Goal: Task Accomplishment & Management: Use online tool/utility

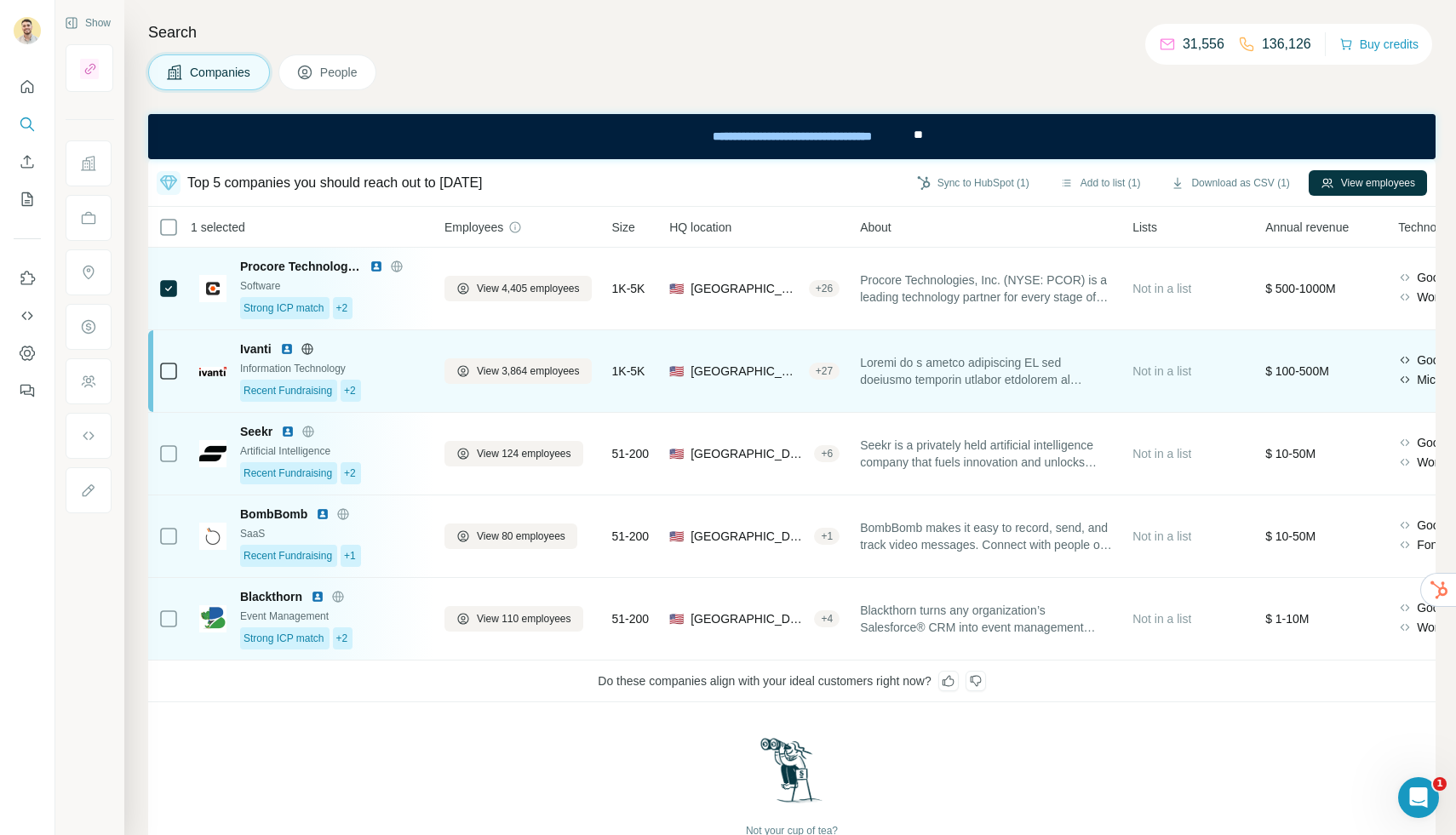
click at [177, 364] on icon at bounding box center [168, 371] width 20 height 20
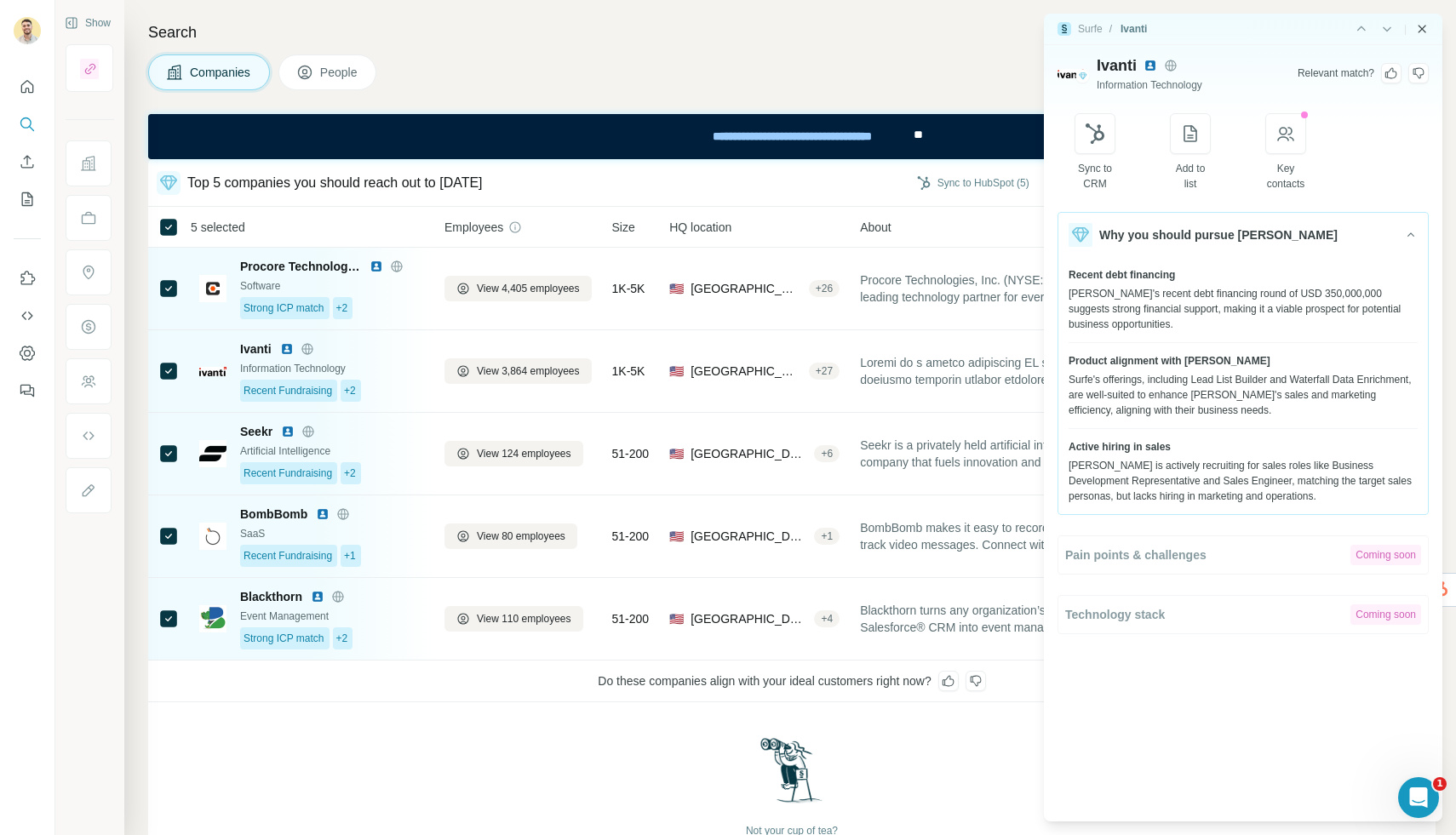
click at [1426, 28] on icon "Close side panel" at bounding box center [1422, 29] width 13 height 13
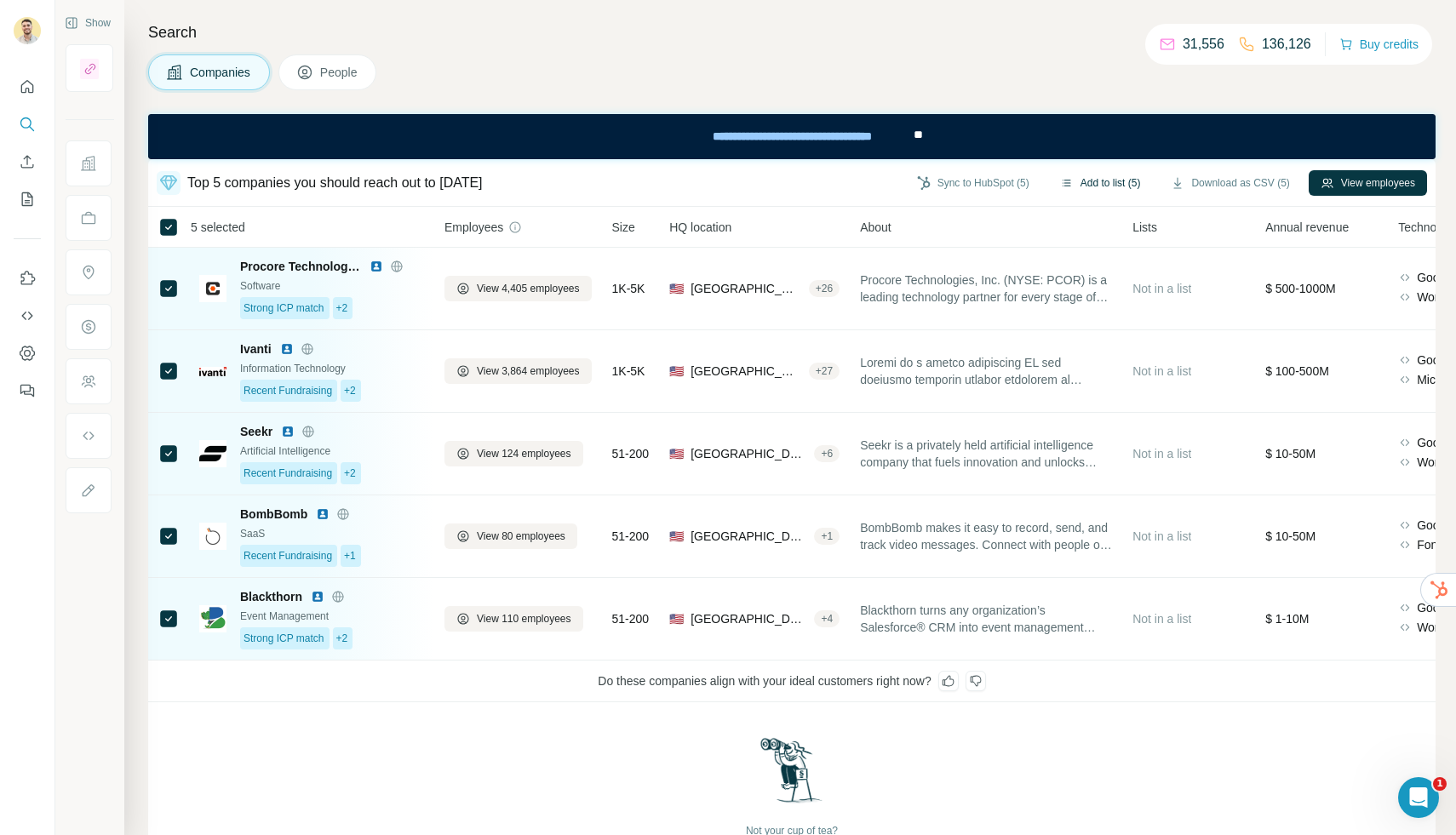
click at [1110, 177] on button "Add to list (5)" at bounding box center [1100, 183] width 105 height 26
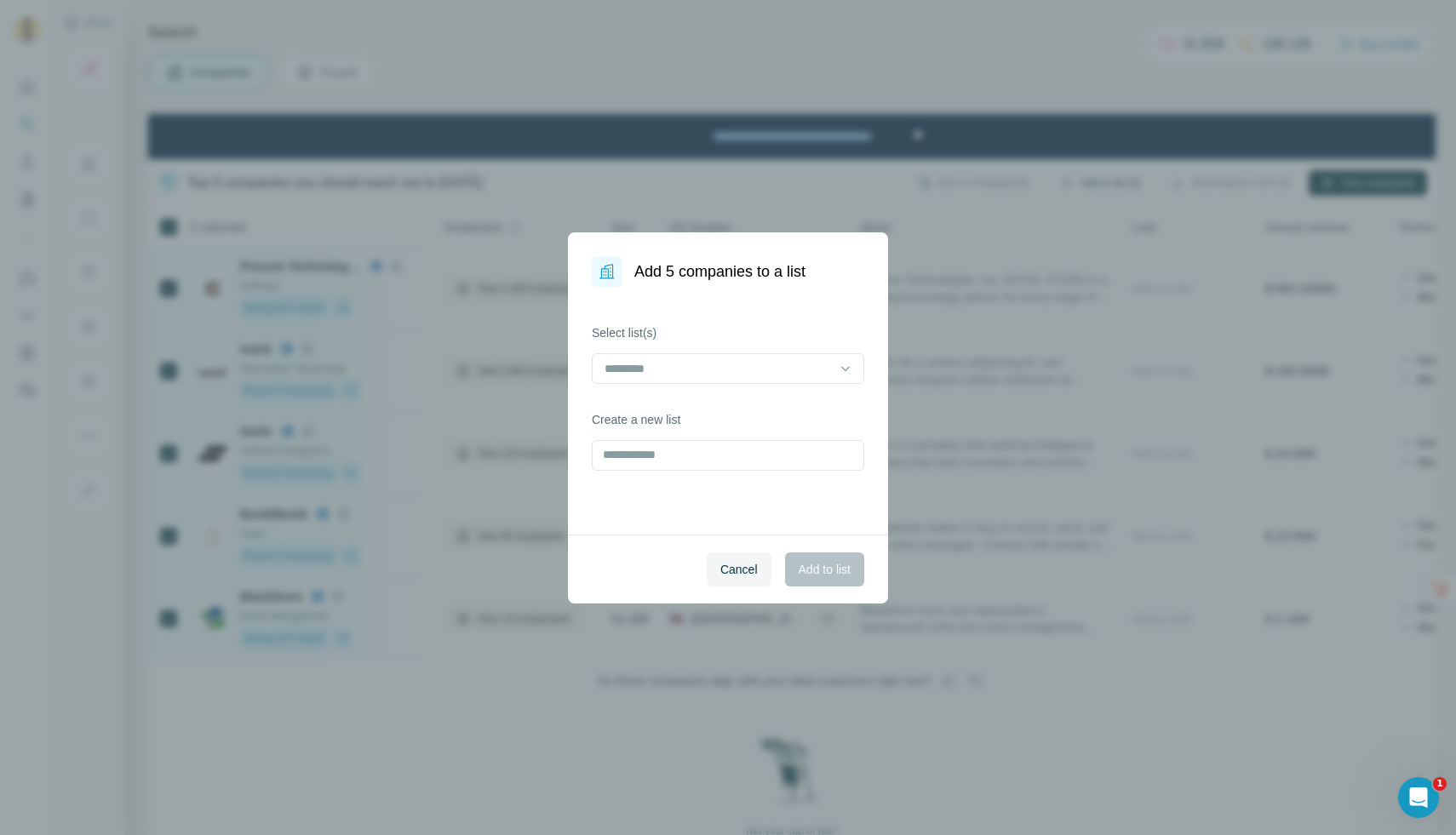
click at [1089, 181] on div "Add 5 companies to a list Select list(s) Create a new list Cancel Add to list" at bounding box center [728, 417] width 1456 height 835
click at [748, 361] on input at bounding box center [717, 368] width 230 height 18
click at [670, 408] on p "[PERSON_NAME]" at bounding box center [655, 407] width 98 height 17
click at [679, 508] on div "Select list(s) [PERSON_NAME] - Recysys Create a new list" at bounding box center [728, 411] width 320 height 248
click at [813, 560] on button "Add to list" at bounding box center [825, 569] width 79 height 34
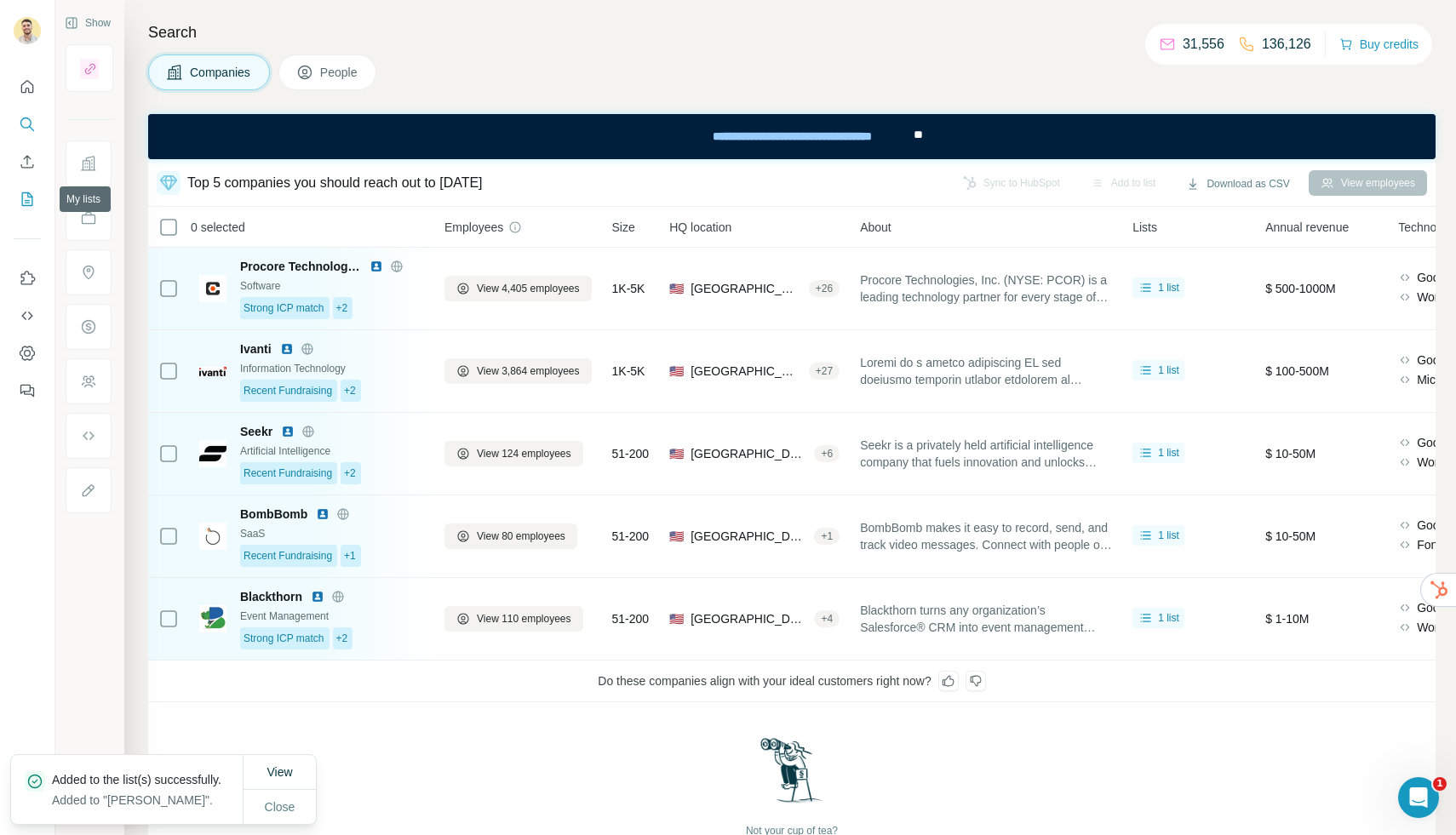
click at [30, 195] on icon "My lists" at bounding box center [27, 200] width 17 height 17
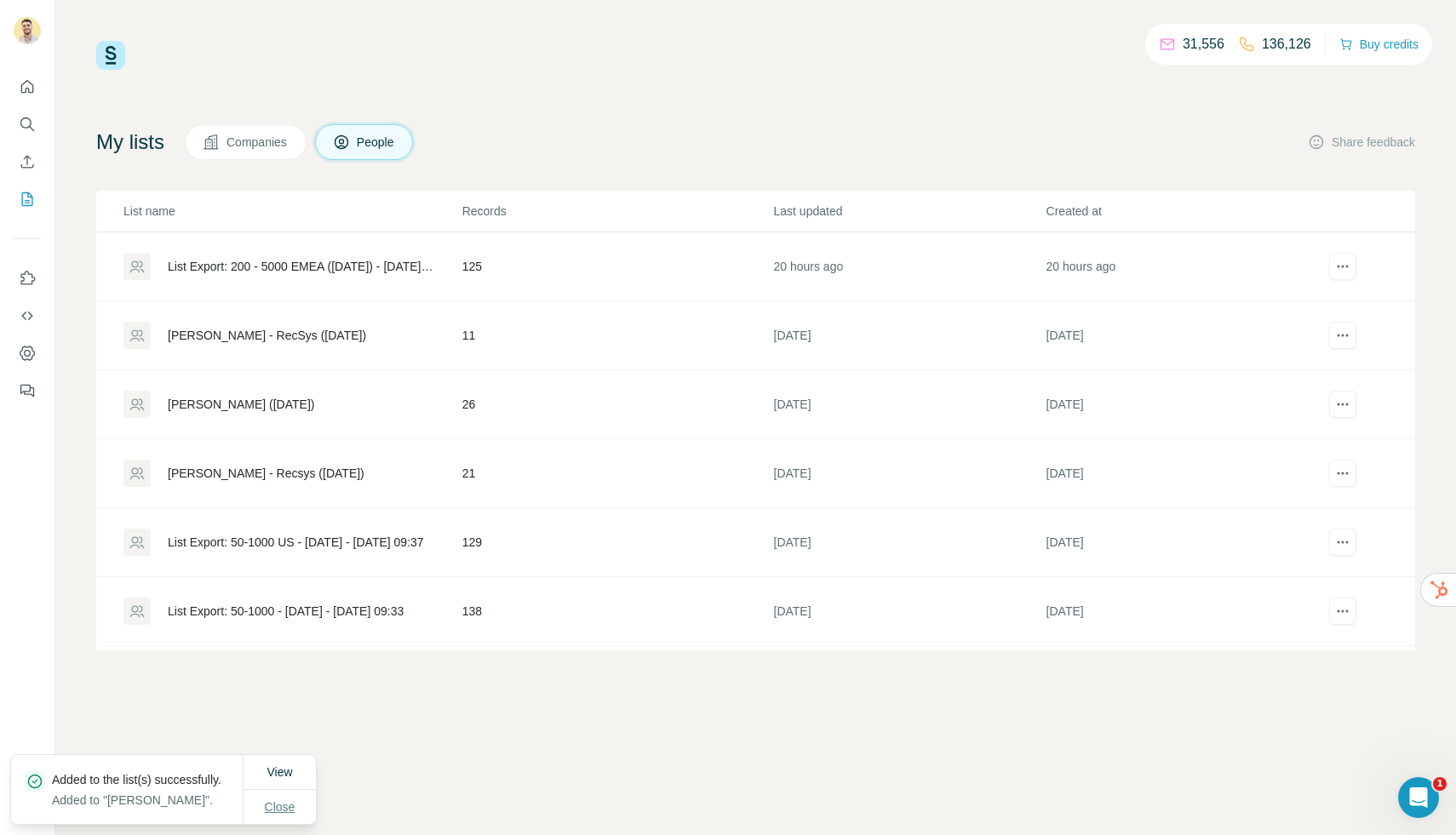
click at [286, 801] on span "Close" at bounding box center [281, 807] width 31 height 17
click at [273, 266] on div "List Export: 200 - 5000 EMEA ([DATE]) - [DATE] 11:31" at bounding box center [301, 267] width 266 height 17
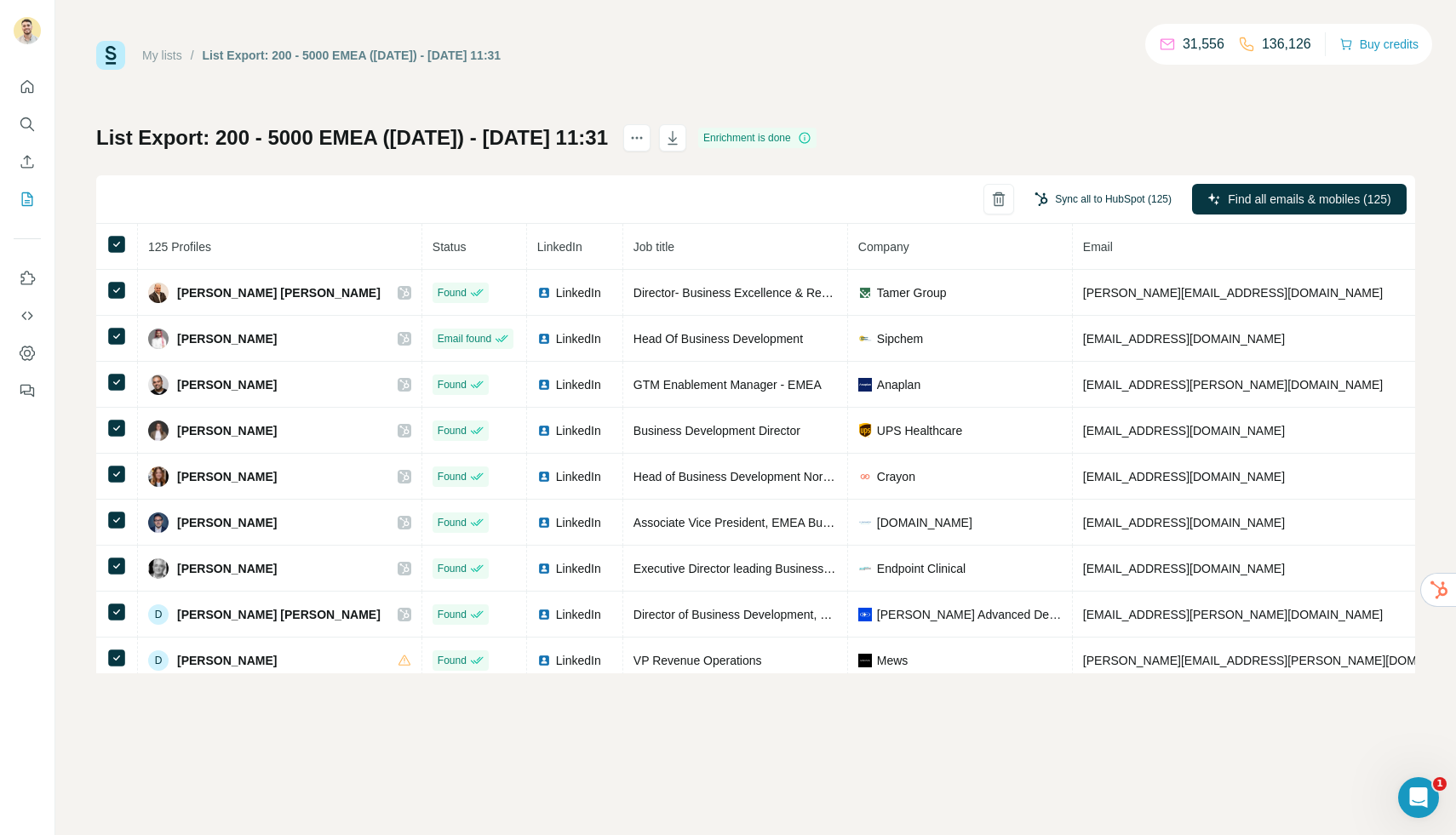
click at [1089, 203] on button "Sync all to HubSpot (125)" at bounding box center [1102, 199] width 160 height 26
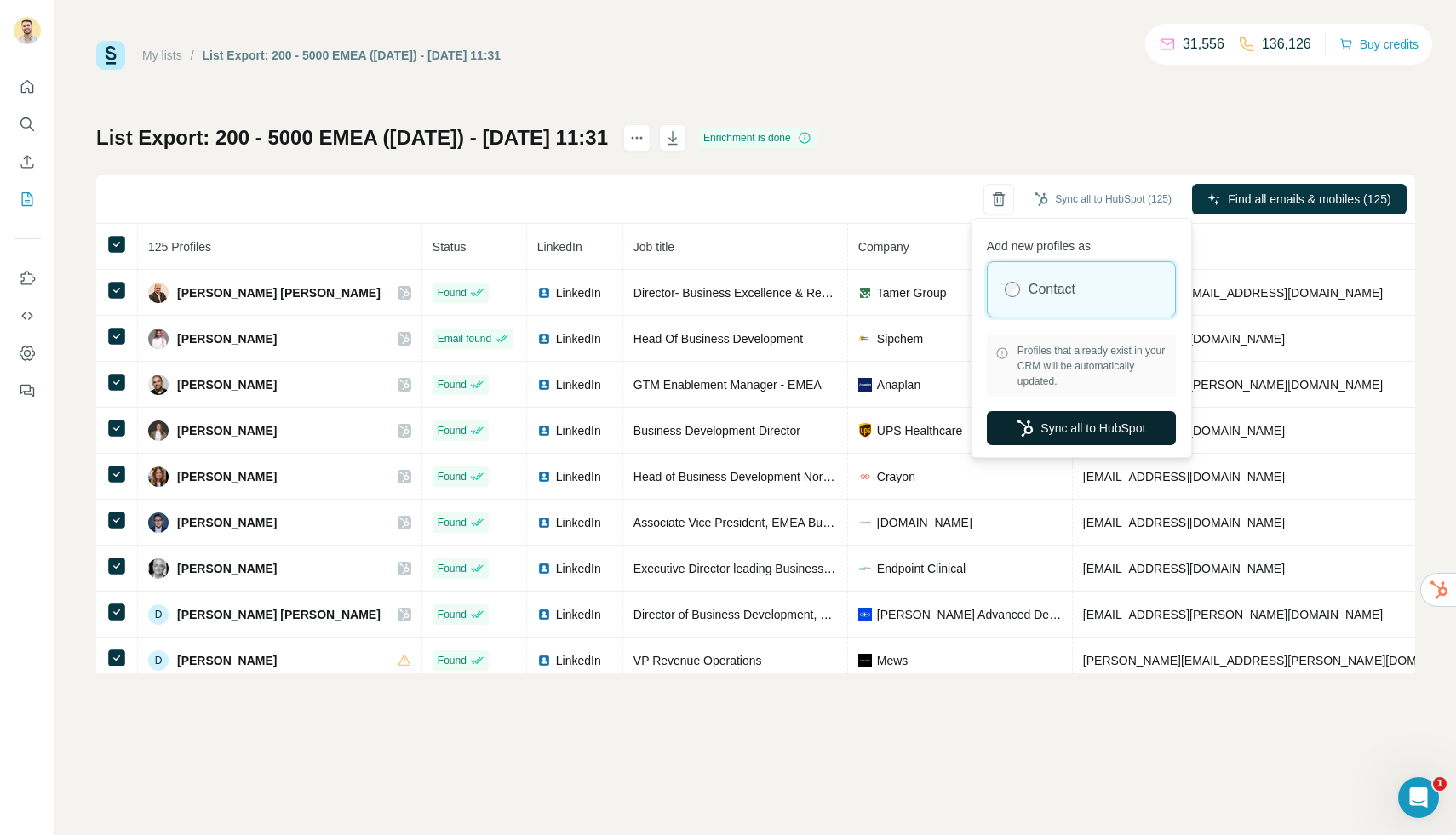
click at [1058, 427] on button "Sync all to HubSpot" at bounding box center [1081, 428] width 189 height 34
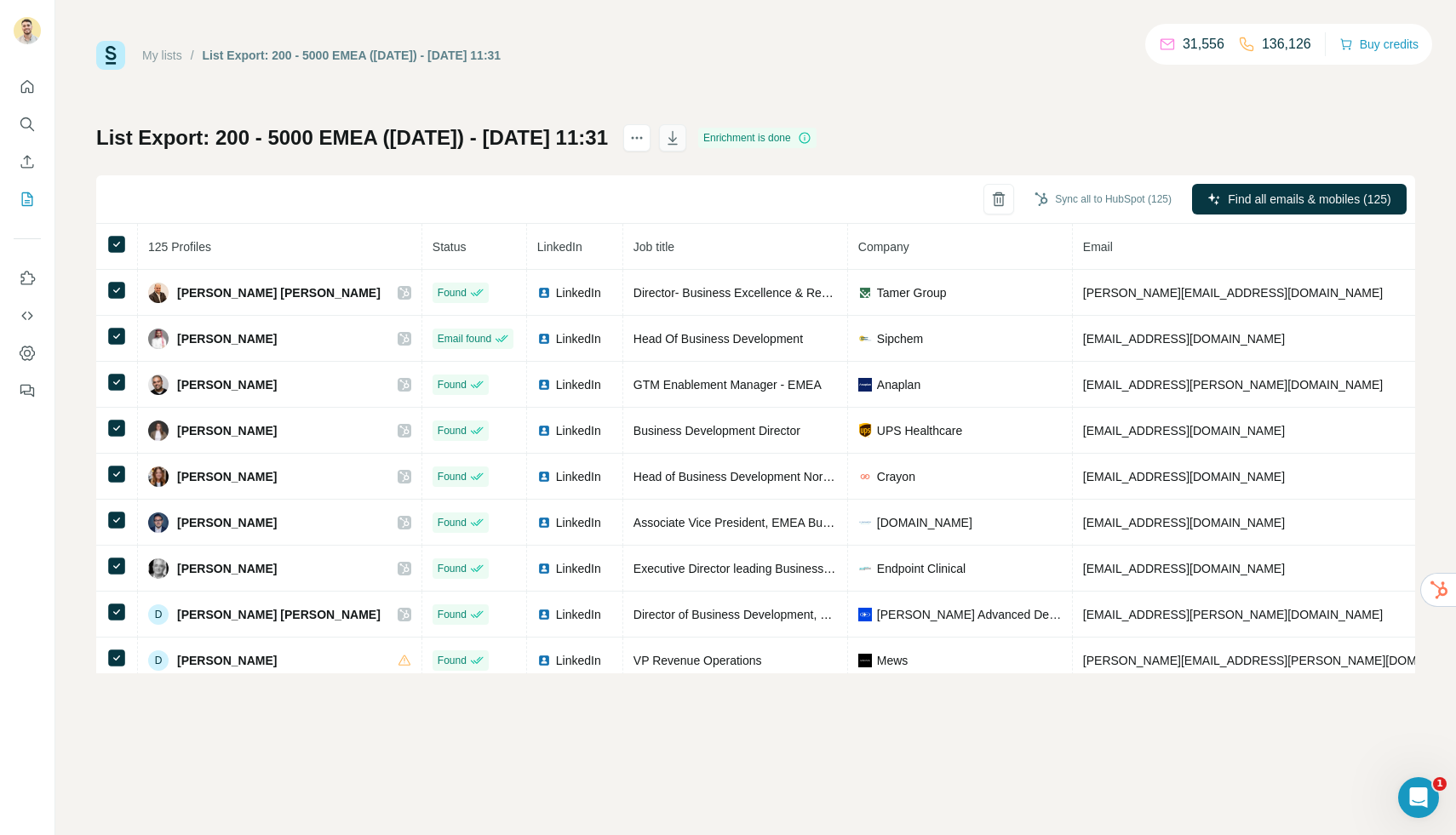
click at [681, 133] on icon "button" at bounding box center [673, 138] width 17 height 17
